Goal: Obtain resource: Download file/media

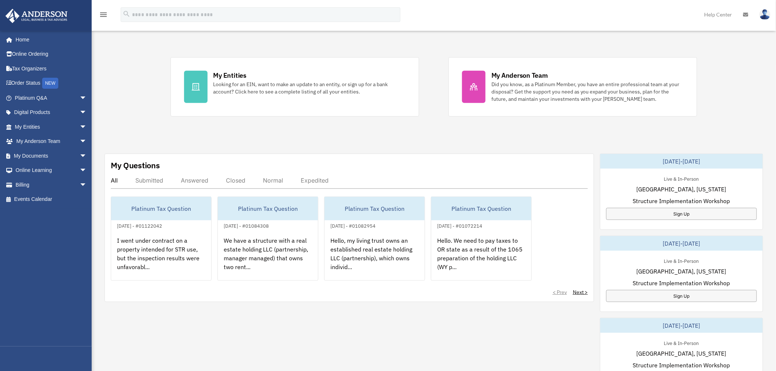
scroll to position [122, 0]
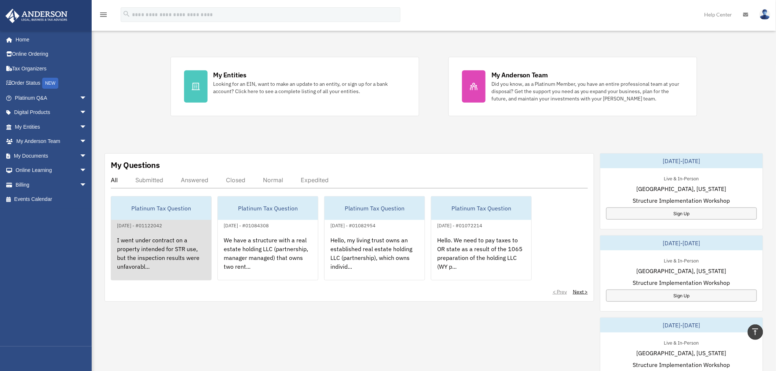
click at [147, 252] on div "I went under contract on a property intended for STR use, but the inspection re…" at bounding box center [161, 258] width 100 height 57
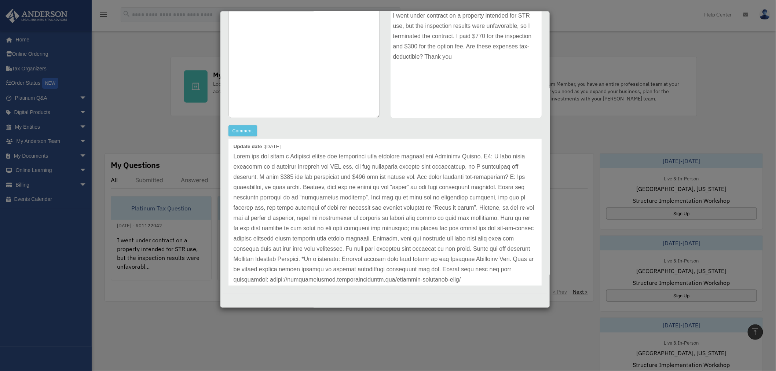
scroll to position [0, 0]
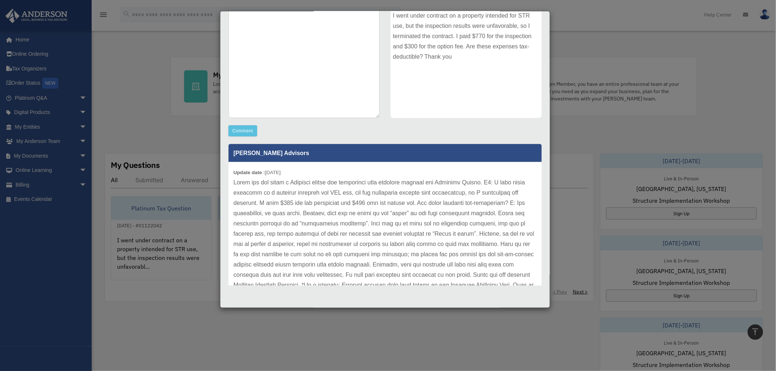
click at [166, 95] on div "Case Detail × Platinum Tax Question Case Number 01122042 Created Date September…" at bounding box center [388, 185] width 776 height 371
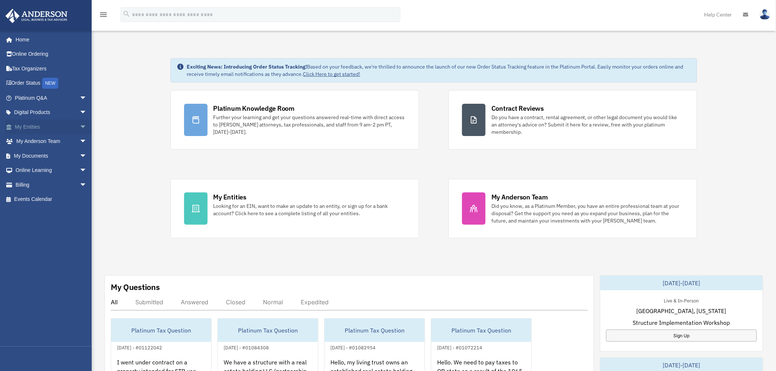
click at [80, 125] on span "arrow_drop_down" at bounding box center [87, 127] width 15 height 15
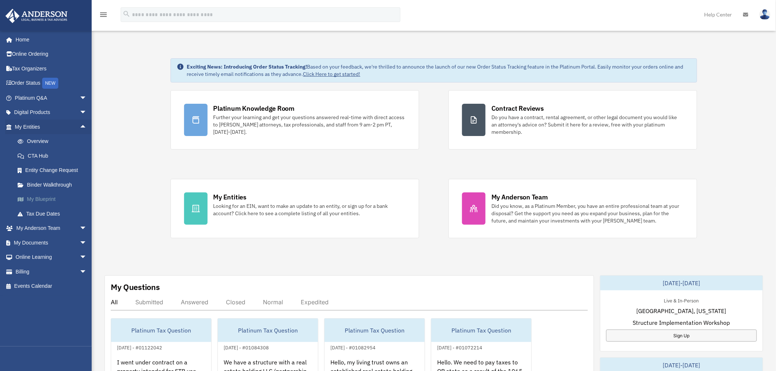
click at [58, 196] on link "My Blueprint" at bounding box center [54, 199] width 88 height 15
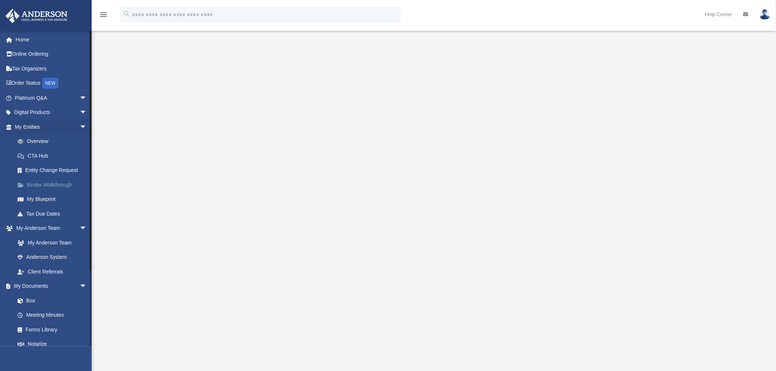
click at [58, 184] on link "Binder Walkthrough" at bounding box center [54, 184] width 88 height 15
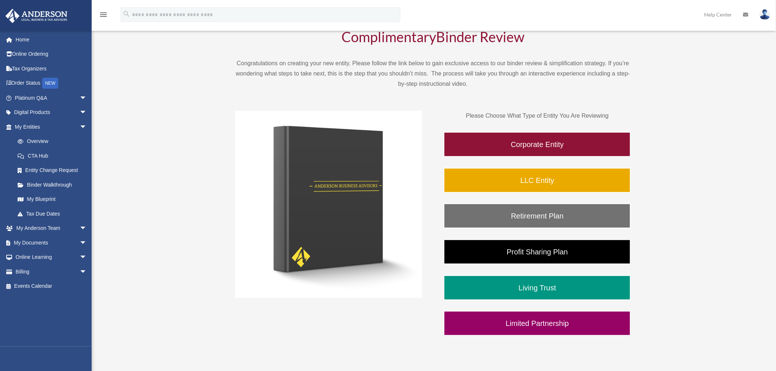
scroll to position [81, 0]
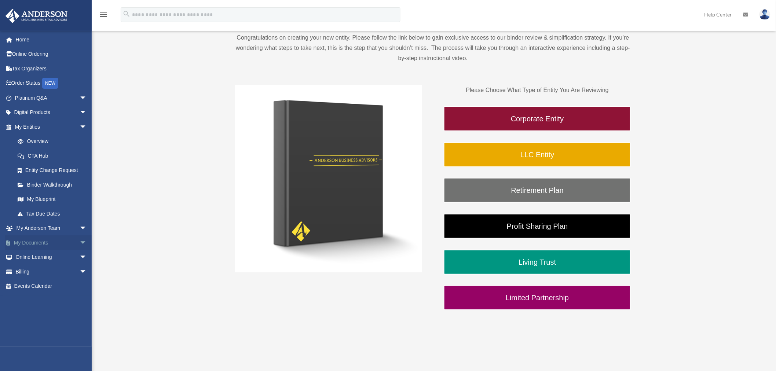
click at [80, 243] on span "arrow_drop_down" at bounding box center [87, 242] width 15 height 15
click at [50, 251] on link "Box" at bounding box center [54, 257] width 88 height 15
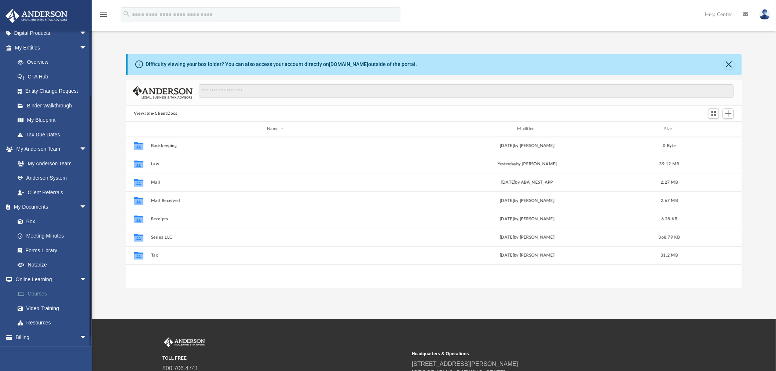
scroll to position [81, 0]
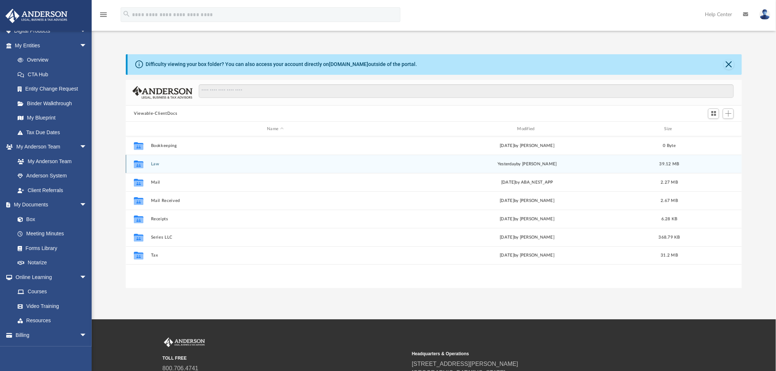
click at [159, 162] on button "Law" at bounding box center [275, 164] width 249 height 5
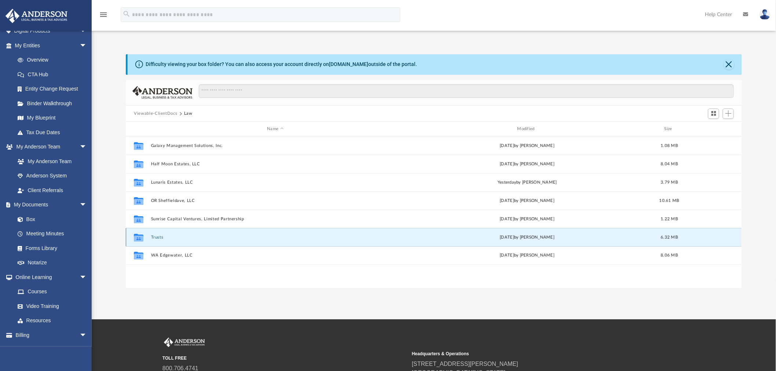
click at [159, 237] on button "Trusts" at bounding box center [275, 237] width 249 height 5
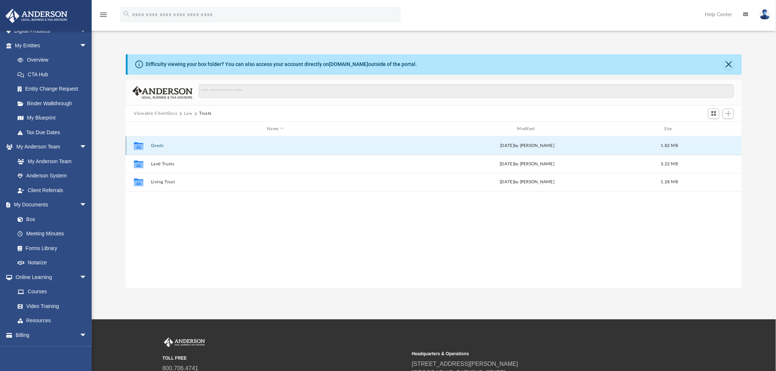
click at [160, 143] on button "Deeds" at bounding box center [275, 145] width 249 height 5
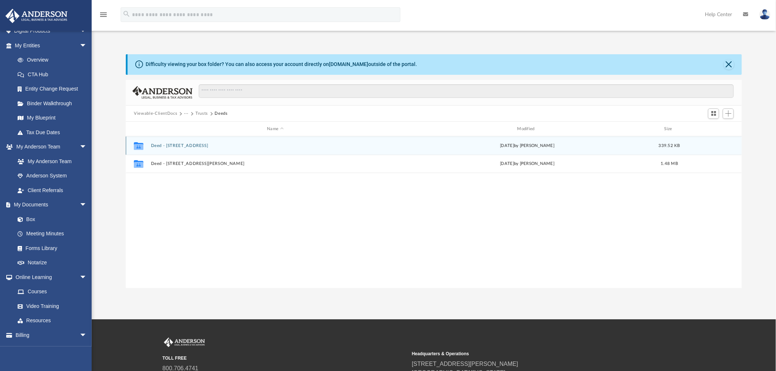
click at [202, 144] on button "Deed - 25555 Pitchfork Ranch Place" at bounding box center [275, 145] width 249 height 5
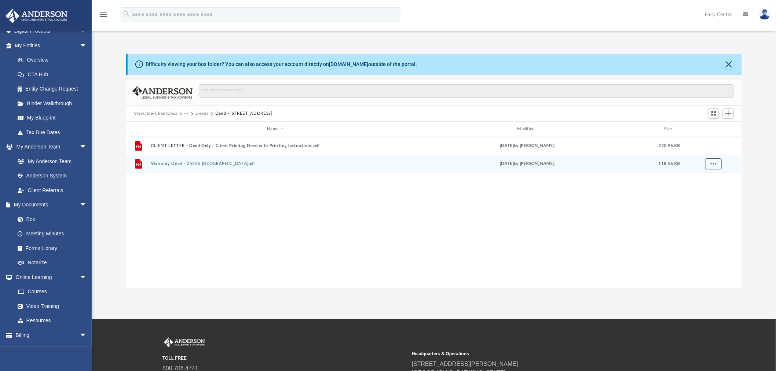
click at [709, 162] on button "More options" at bounding box center [713, 163] width 17 height 11
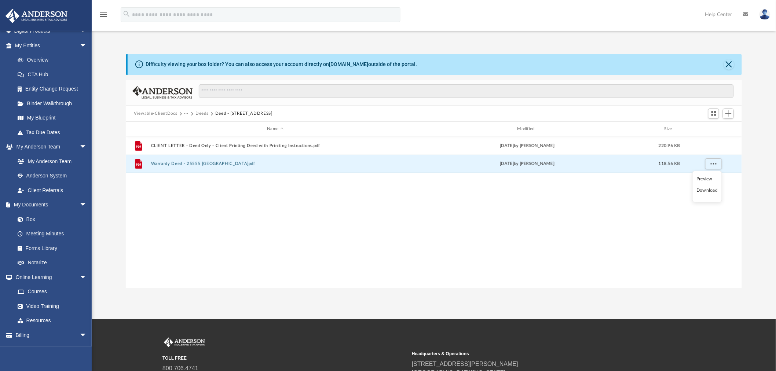
click at [301, 210] on div "File CLIENT LETTER - Deed Only - Client Printing Deed with Priniting Instructio…" at bounding box center [434, 212] width 616 height 152
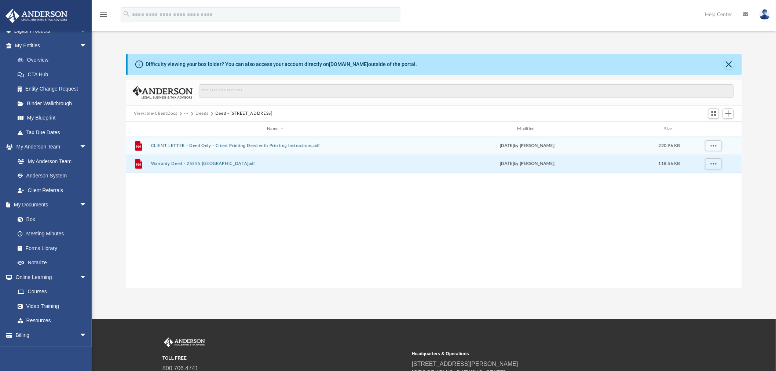
click at [239, 146] on button "CLIENT LETTER - Deed Only - Client Printing Deed with Priniting Instructions.pdf" at bounding box center [275, 145] width 249 height 5
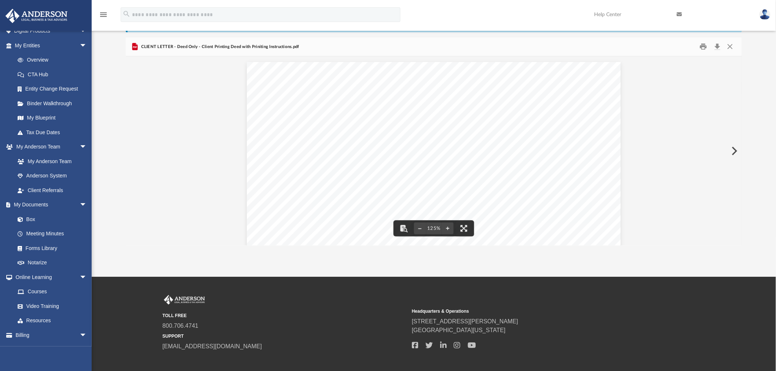
scroll to position [0, 0]
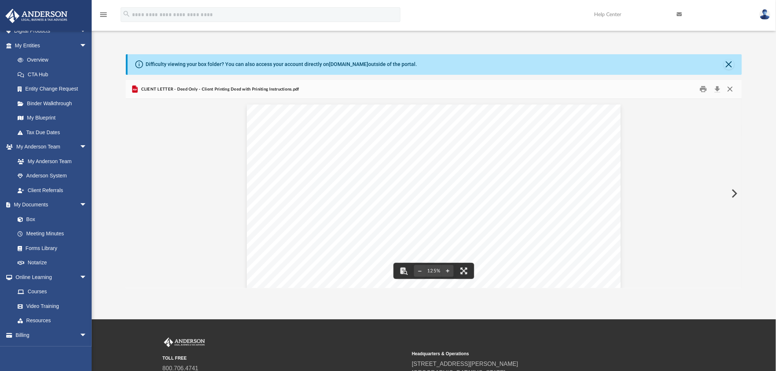
click at [732, 89] on button "Close" at bounding box center [729, 89] width 13 height 11
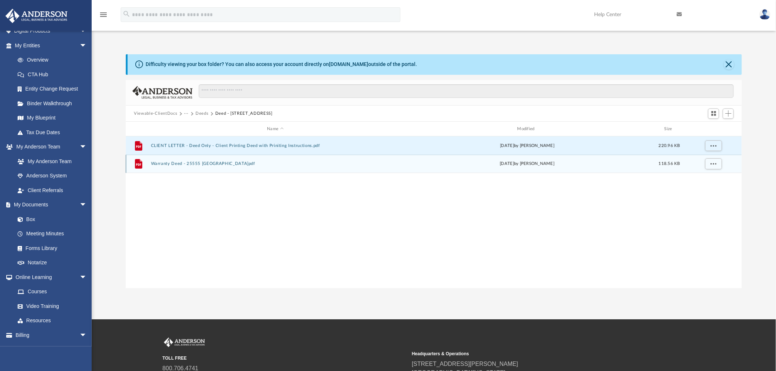
click at [237, 166] on button "Warranty Deed - 25555 Pitchfork Ranch Place.pdf" at bounding box center [275, 164] width 249 height 5
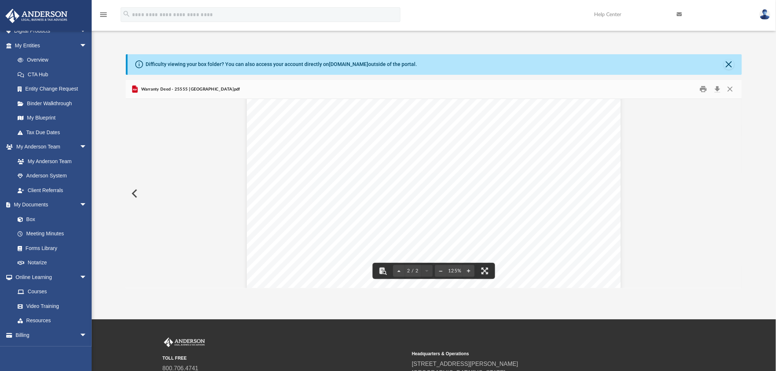
scroll to position [800, 0]
click at [704, 92] on button "Print" at bounding box center [703, 89] width 15 height 11
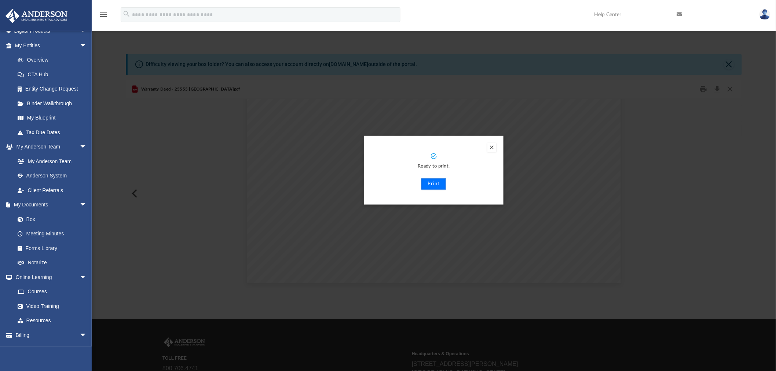
click at [436, 181] on button "Print" at bounding box center [433, 184] width 25 height 12
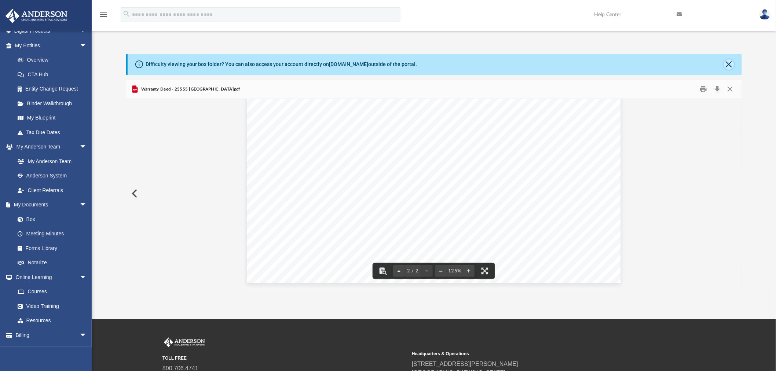
click at [725, 63] on button "Close" at bounding box center [729, 64] width 10 height 10
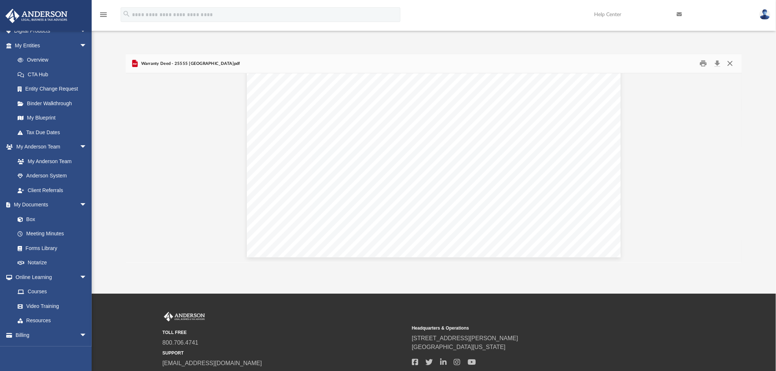
click at [730, 63] on button "Close" at bounding box center [729, 63] width 13 height 11
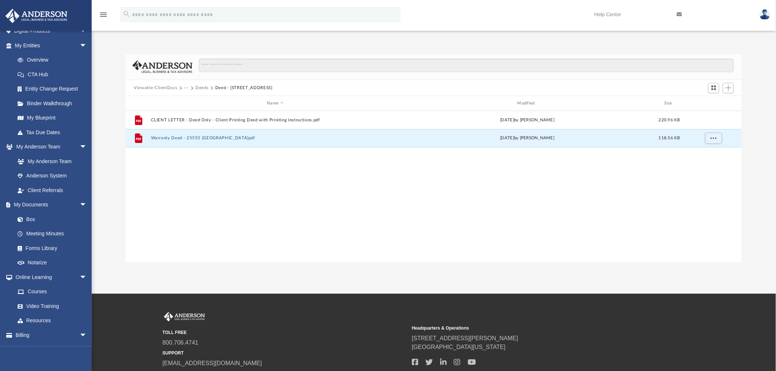
click at [199, 88] on button "Deeds" at bounding box center [201, 88] width 13 height 7
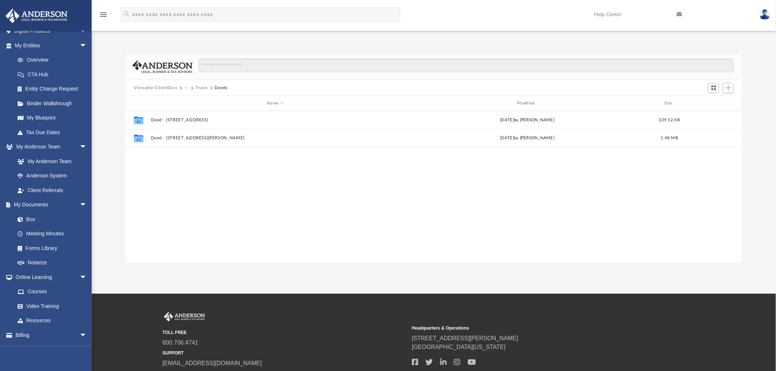
click at [166, 87] on button "Viewable-ClientDocs" at bounding box center [155, 88] width 43 height 7
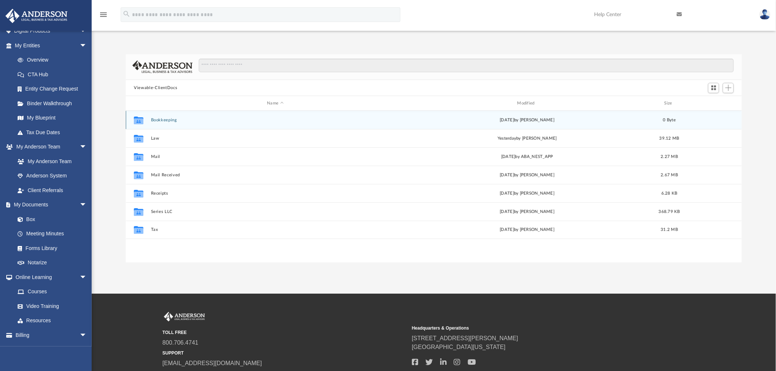
click at [170, 120] on button "Bookkeeping" at bounding box center [275, 120] width 249 height 5
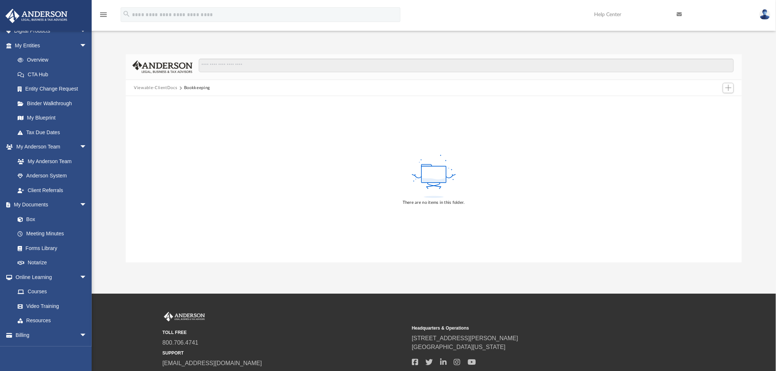
click at [157, 87] on button "Viewable-ClientDocs" at bounding box center [155, 88] width 43 height 7
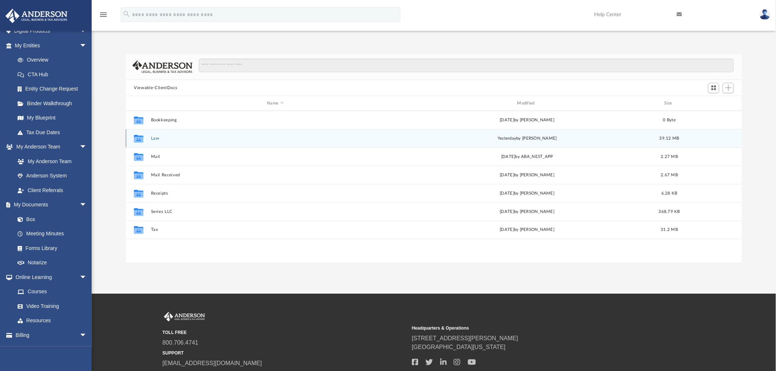
scroll to position [160, 610]
click at [155, 137] on button "Law" at bounding box center [275, 138] width 249 height 5
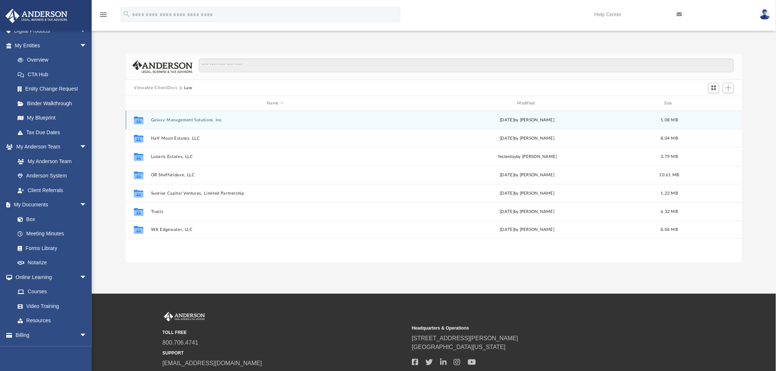
click at [186, 120] on button "Galaxy Management Solutions, Inc." at bounding box center [275, 120] width 249 height 5
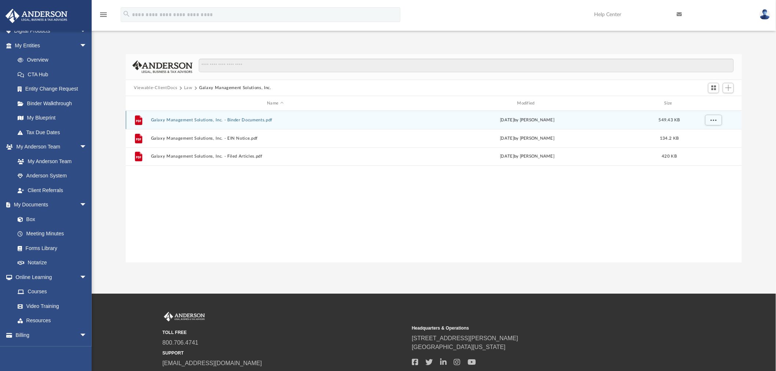
click at [219, 120] on button "Galaxy Management Solutions, Inc. - Binder Documents.pdf" at bounding box center [275, 120] width 249 height 5
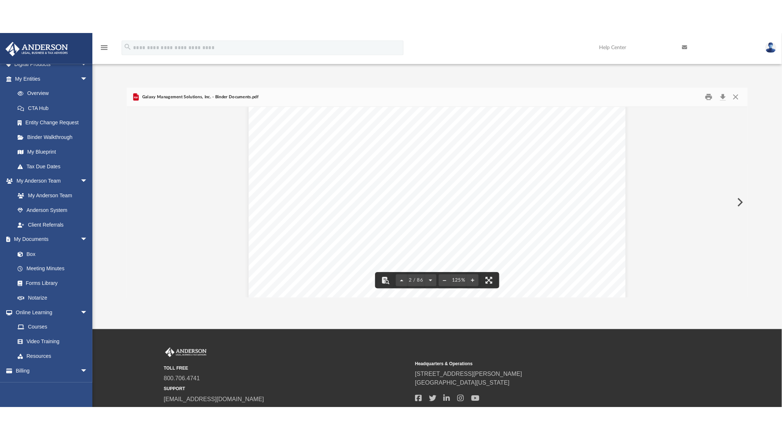
scroll to position [529, 0]
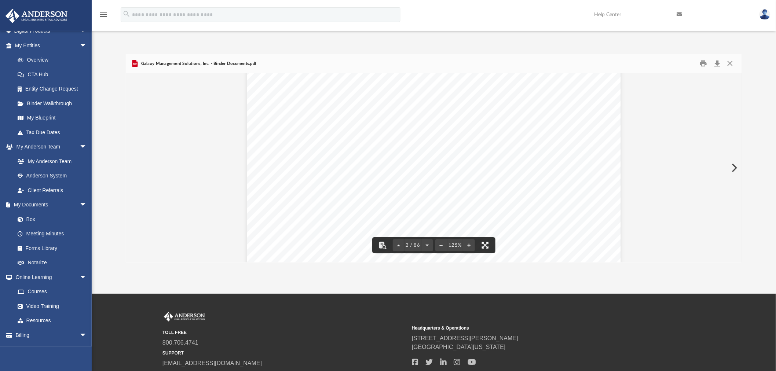
click at [486, 246] on button "File preview" at bounding box center [485, 245] width 16 height 16
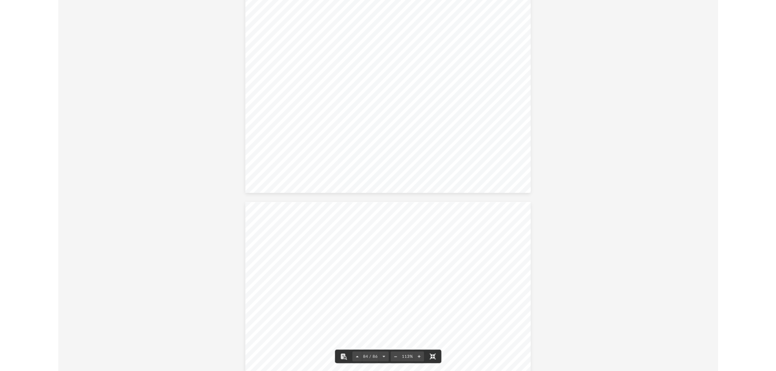
scroll to position [37209, 0]
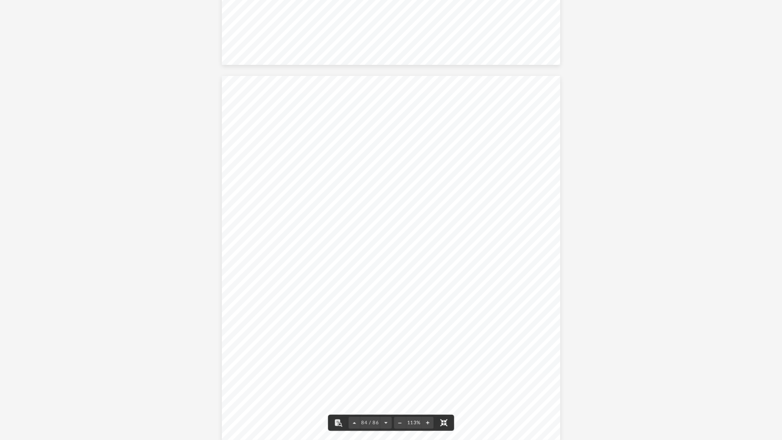
click at [440, 371] on button "File preview" at bounding box center [444, 423] width 16 height 16
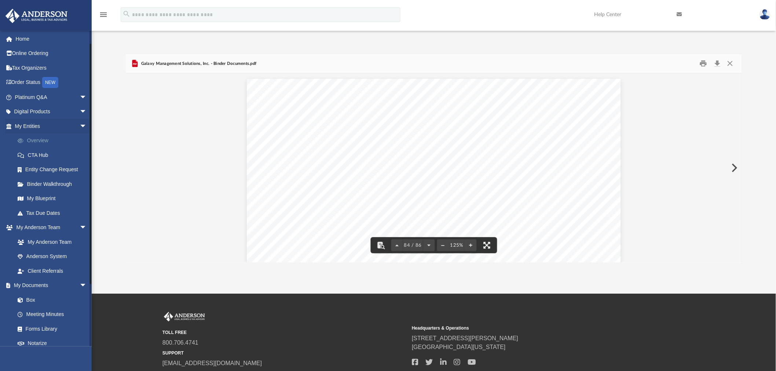
scroll to position [0, 0]
click at [37, 297] on link "Box" at bounding box center [54, 300] width 88 height 15
click at [729, 60] on button "Close" at bounding box center [729, 63] width 13 height 11
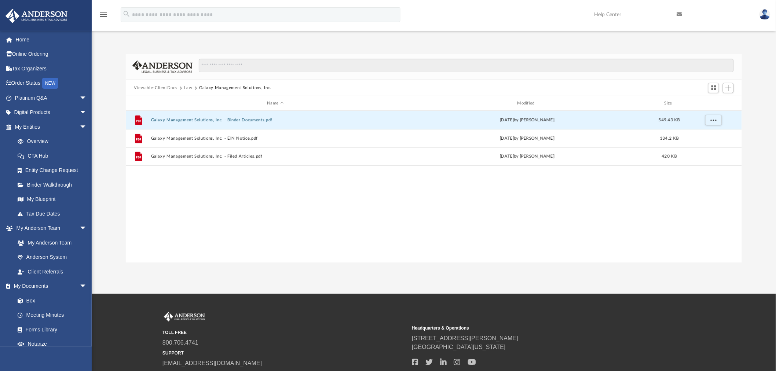
click at [184, 84] on div "Viewable-ClientDocs Law Galaxy Management Solutions, Inc." at bounding box center [434, 88] width 616 height 16
click at [173, 88] on button "Viewable-ClientDocs" at bounding box center [155, 88] width 43 height 7
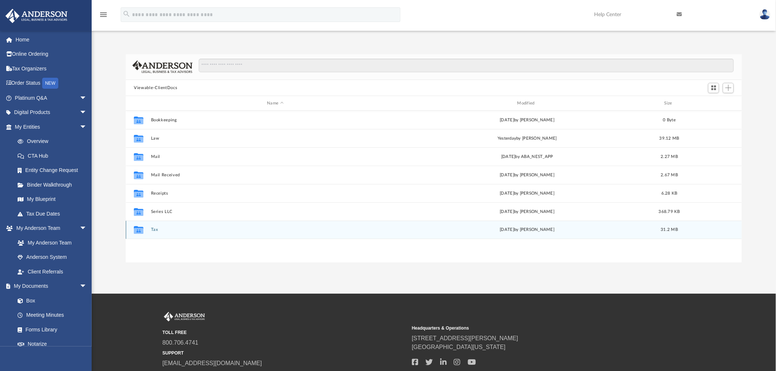
click at [152, 230] on button "Tax" at bounding box center [275, 230] width 249 height 5
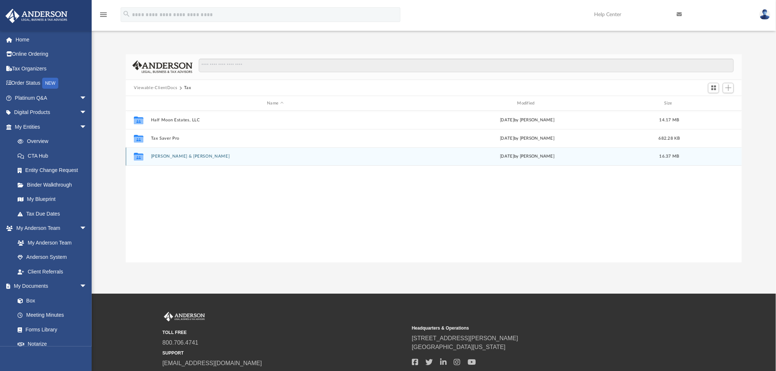
click at [170, 157] on button "Vallin, Carlos & Evelyn" at bounding box center [275, 156] width 249 height 5
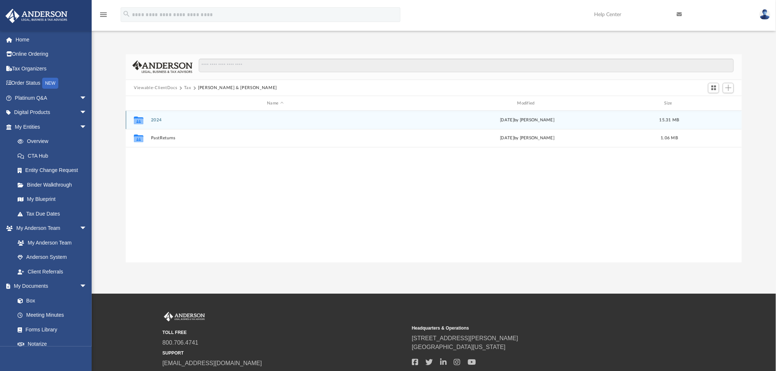
click at [155, 118] on button "2024" at bounding box center [275, 120] width 249 height 5
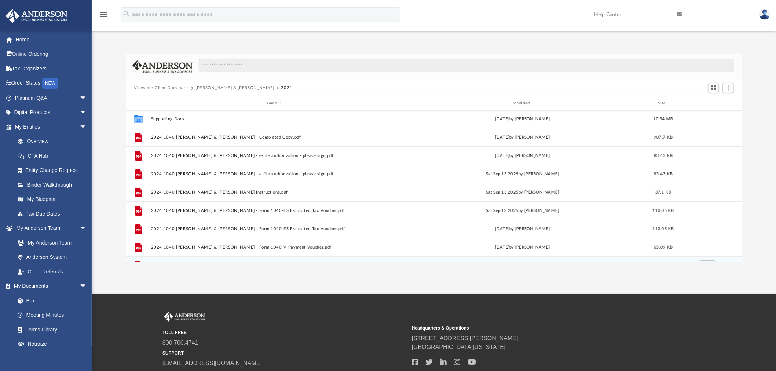
scroll to position [0, 0]
click at [80, 111] on span "arrow_drop_down" at bounding box center [87, 112] width 15 height 15
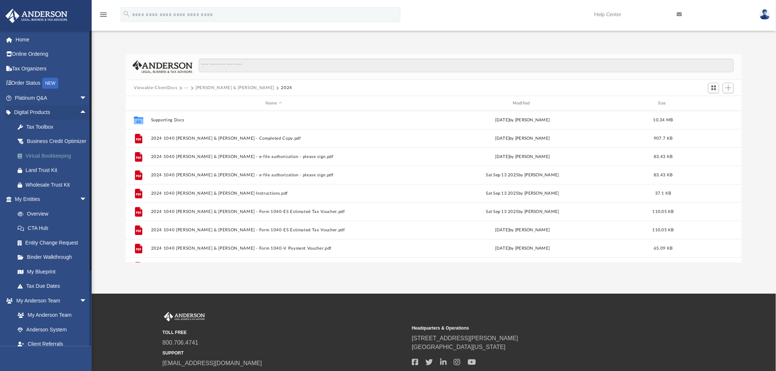
click at [66, 159] on div "Virtual Bookkeeping" at bounding box center [57, 155] width 63 height 9
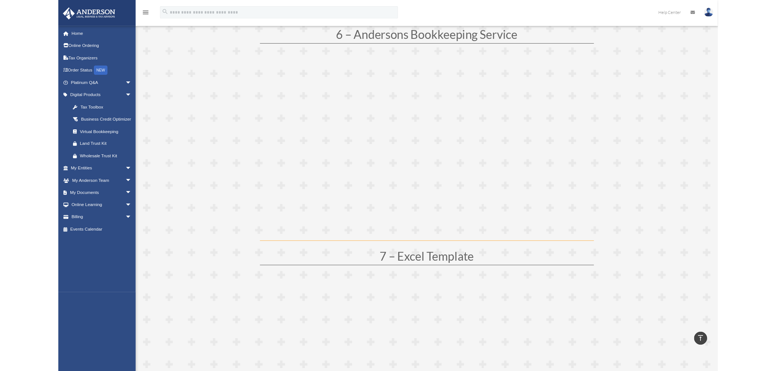
scroll to position [1424, 0]
